Goal: Transaction & Acquisition: Book appointment/travel/reservation

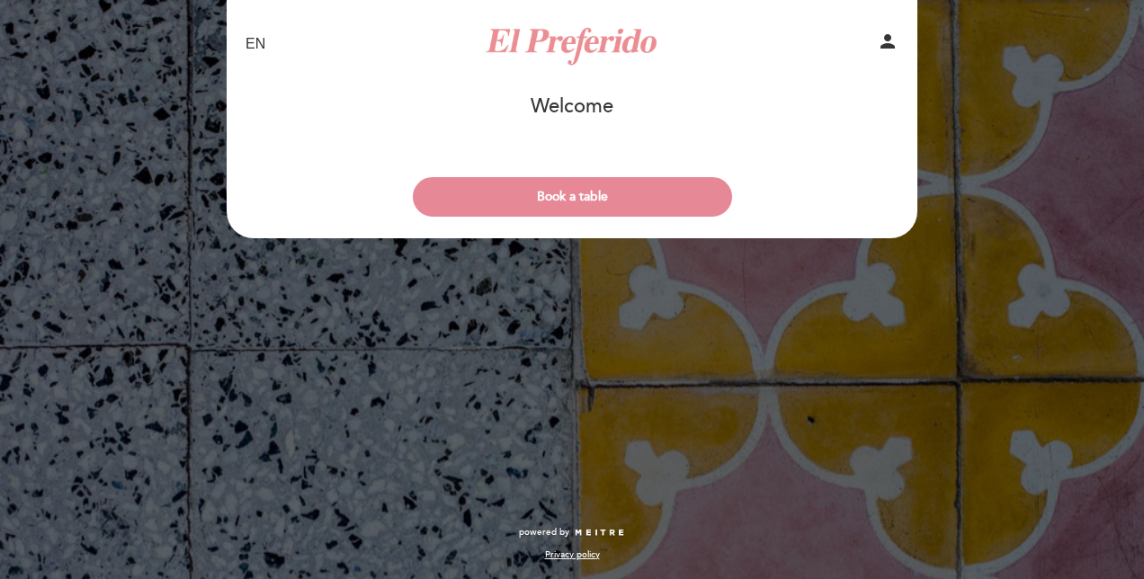
click at [255, 49] on select "EN ES PT" at bounding box center [256, 44] width 21 height 21
select select "es"
click at [246, 34] on select "EN ES PT" at bounding box center [256, 44] width 21 height 21
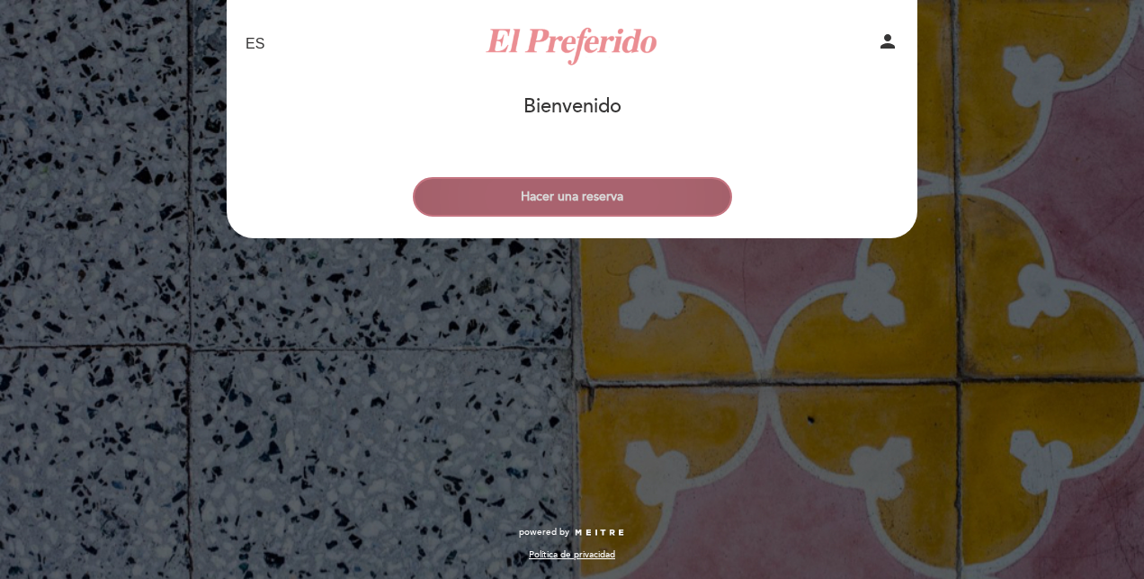
click at [540, 205] on button "Hacer una reserva" at bounding box center [572, 197] width 319 height 40
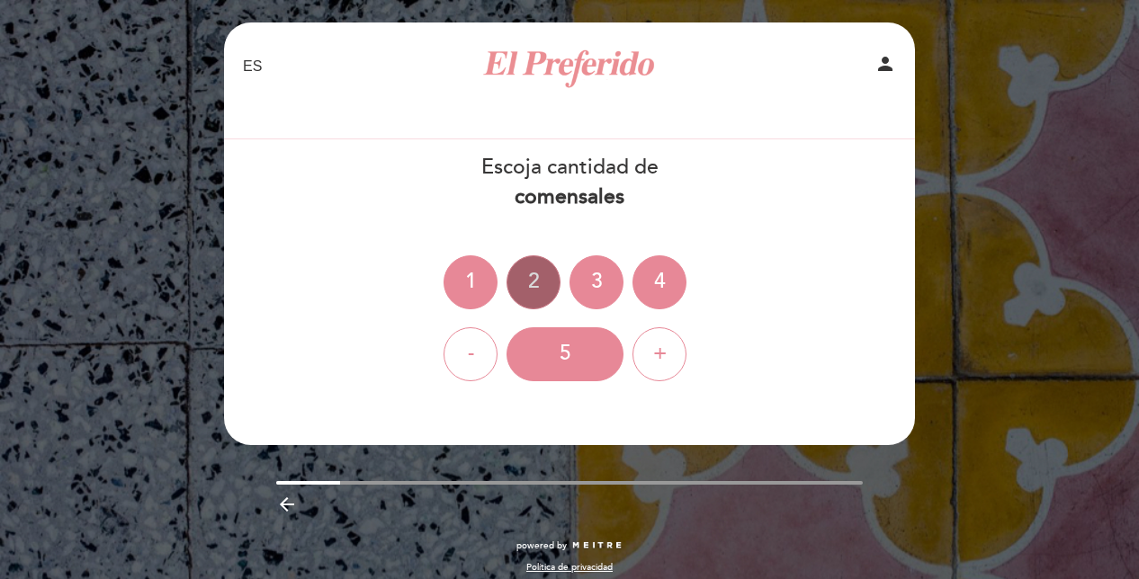
click at [534, 266] on div "2" at bounding box center [533, 282] width 54 height 54
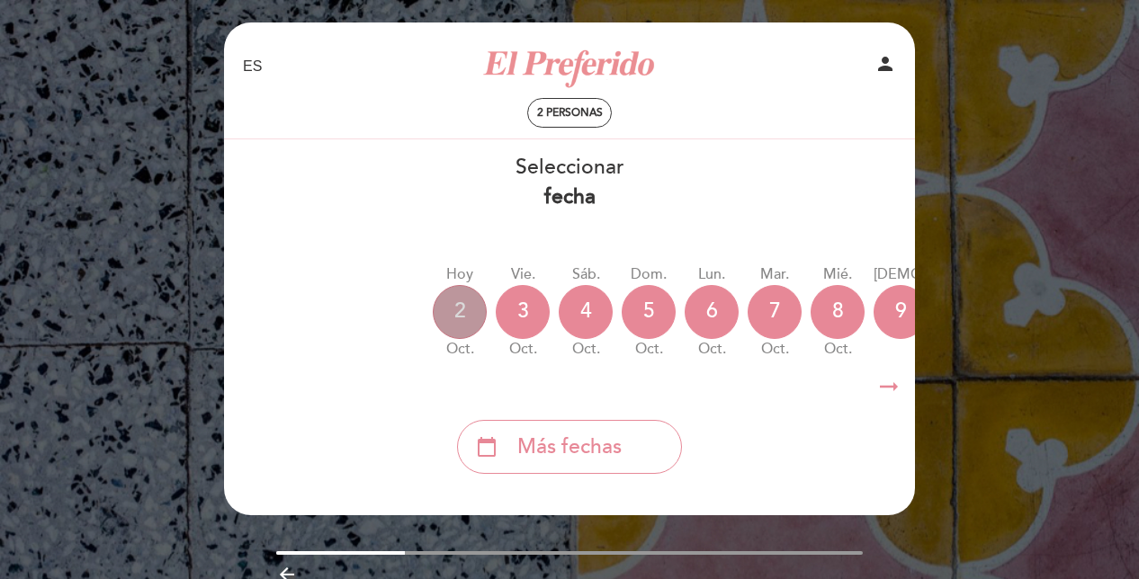
click at [453, 311] on div "2" at bounding box center [460, 312] width 54 height 54
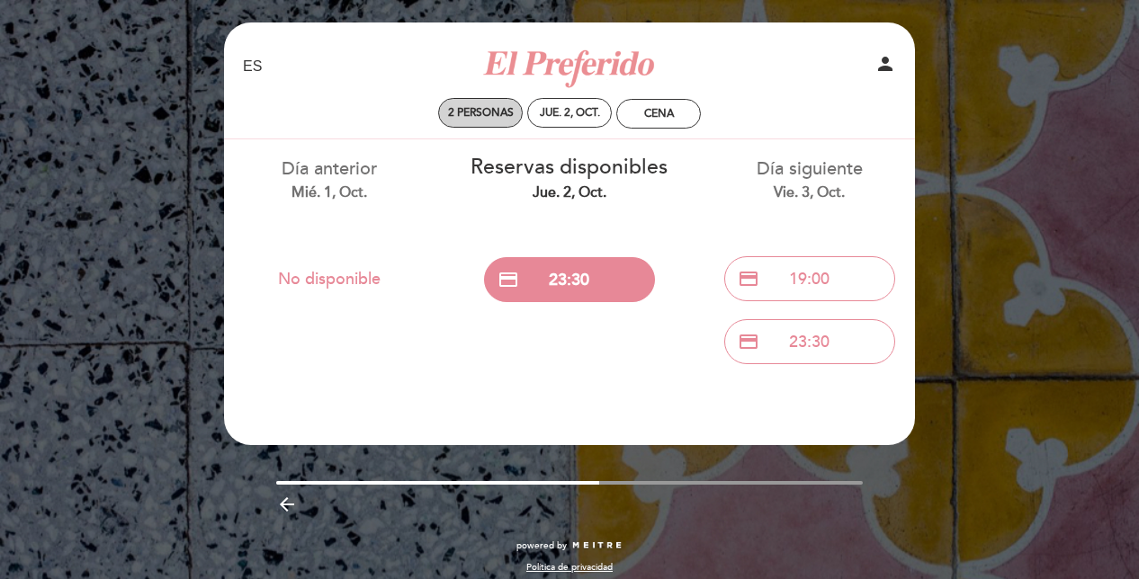
click at [482, 106] on span "2 personas" at bounding box center [481, 112] width 66 height 13
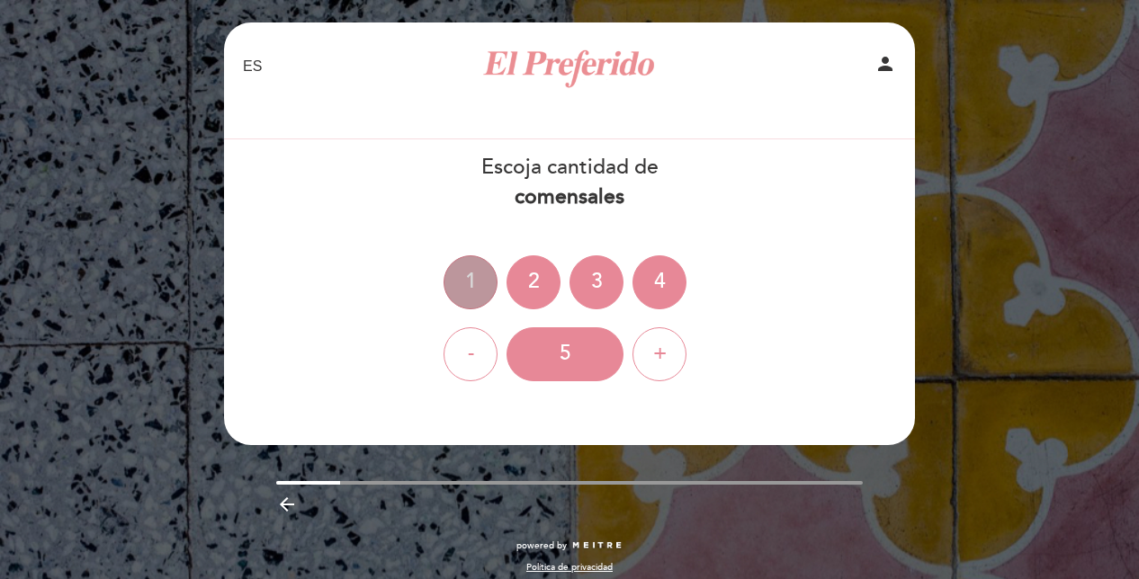
click at [469, 274] on div "1" at bounding box center [470, 282] width 54 height 54
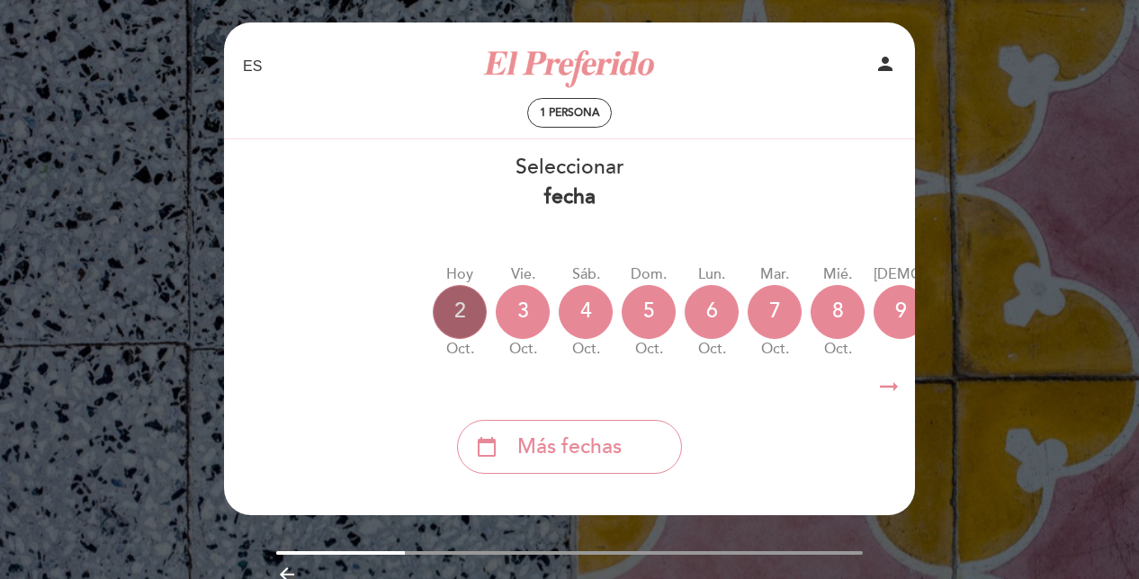
click at [444, 320] on div "2" at bounding box center [460, 312] width 54 height 54
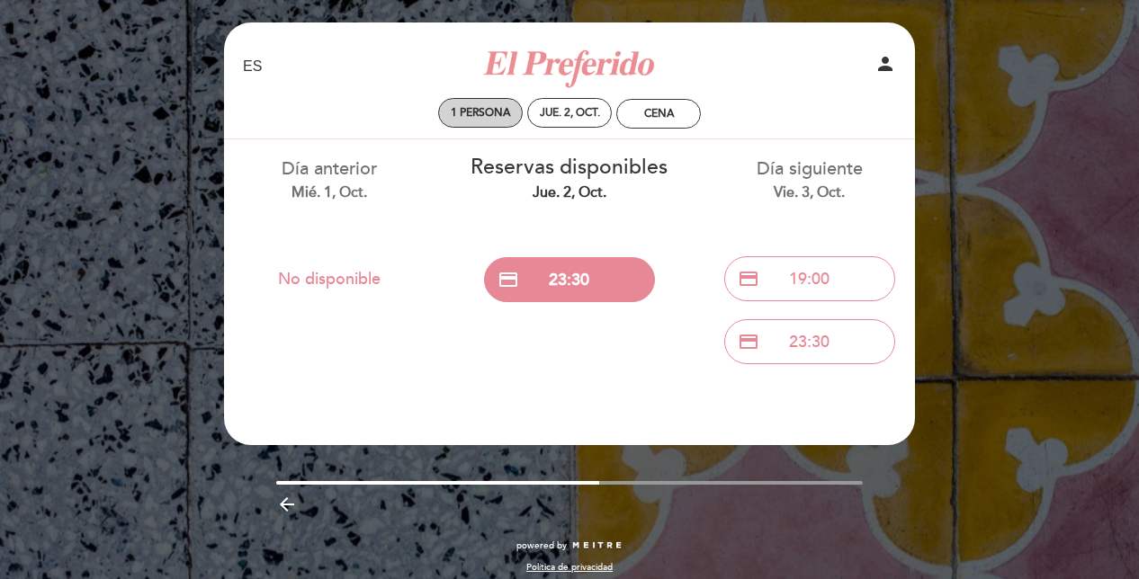
click at [481, 106] on span "1 persona" at bounding box center [480, 112] width 59 height 13
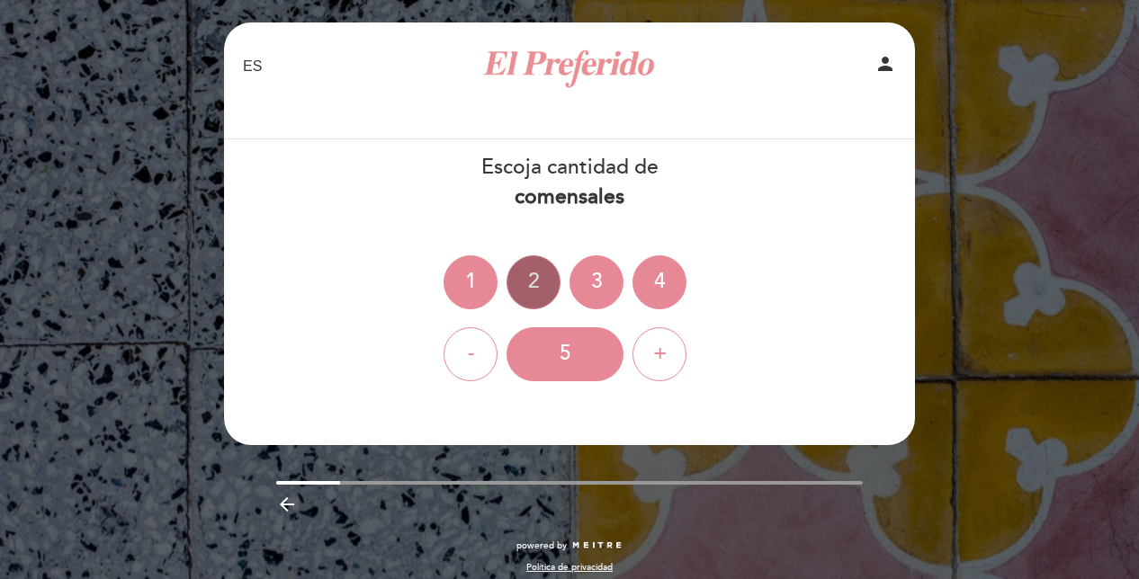
click at [532, 270] on div "2" at bounding box center [533, 282] width 54 height 54
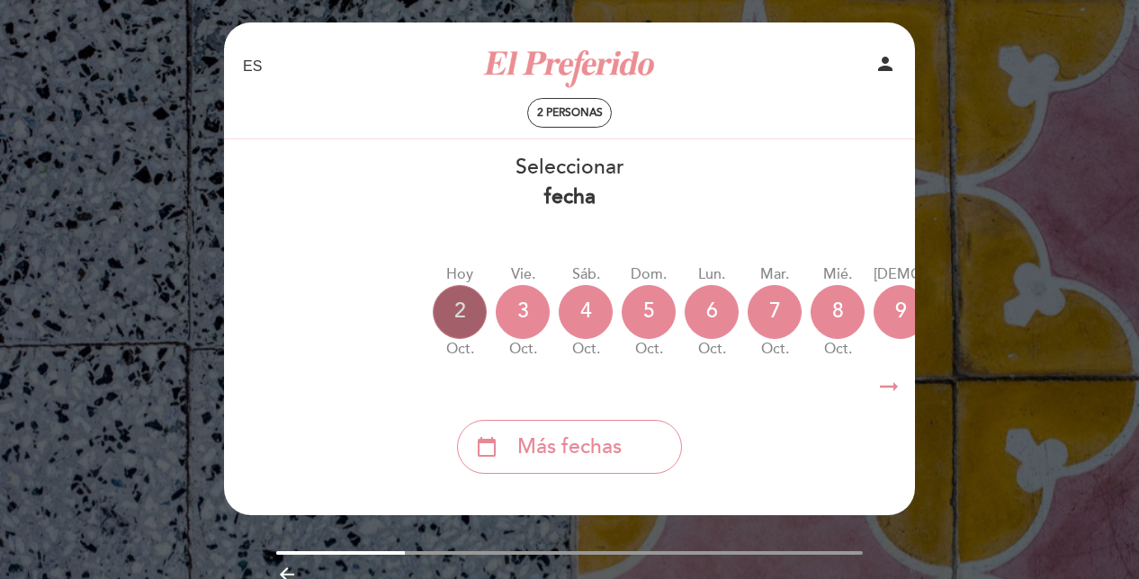
click at [459, 310] on div "2" at bounding box center [460, 312] width 54 height 54
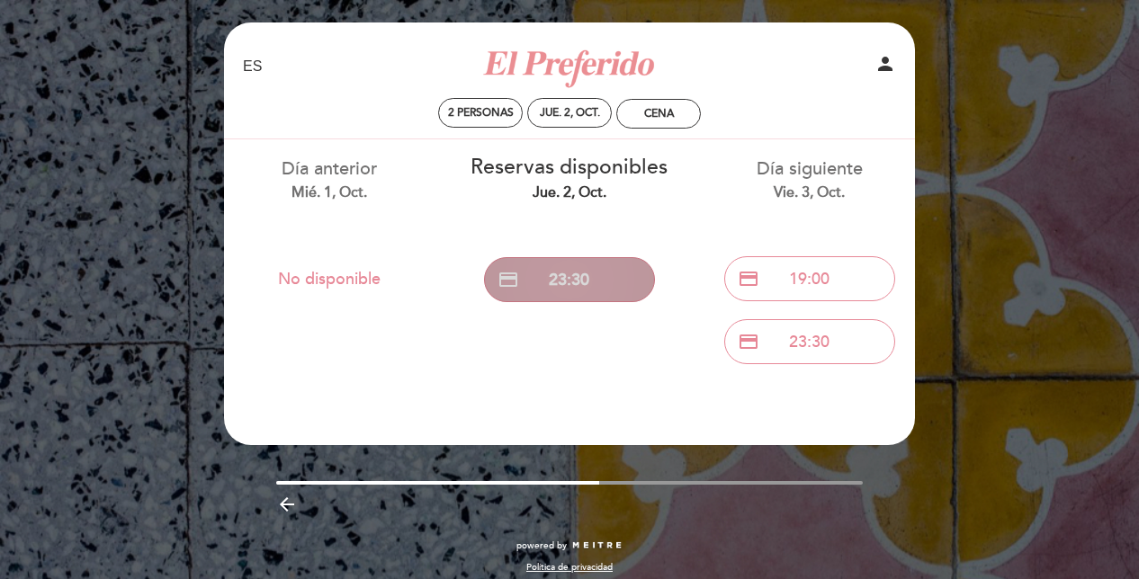
click at [563, 281] on button "credit_card 23:30" at bounding box center [569, 279] width 171 height 45
